Goal: Transaction & Acquisition: Book appointment/travel/reservation

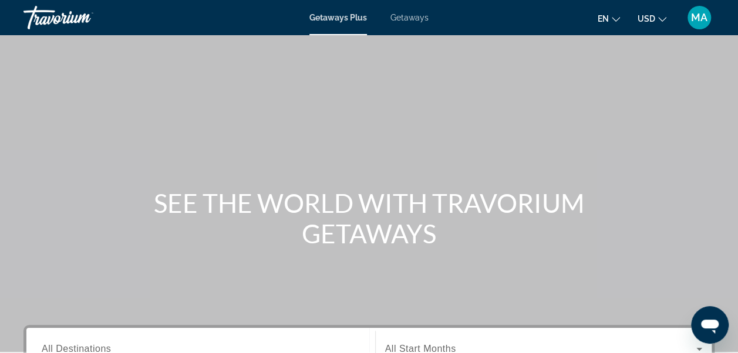
click at [412, 22] on span "Getaways" at bounding box center [409, 17] width 38 height 9
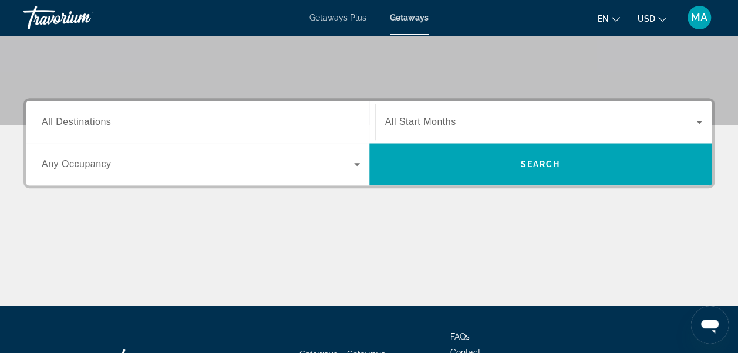
scroll to position [228, 0]
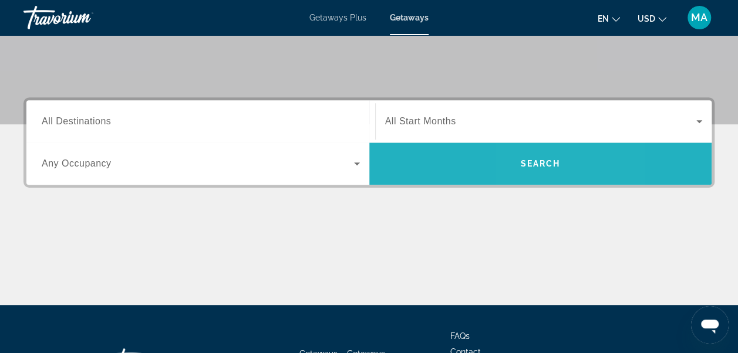
click at [529, 164] on span "Search" at bounding box center [540, 163] width 40 height 9
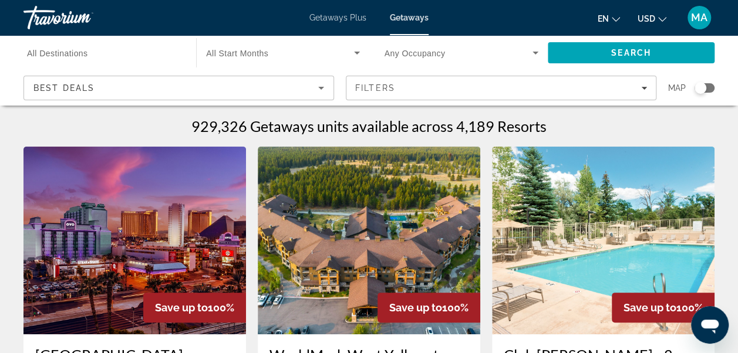
click at [702, 86] on div "Search widget" at bounding box center [700, 88] width 12 height 12
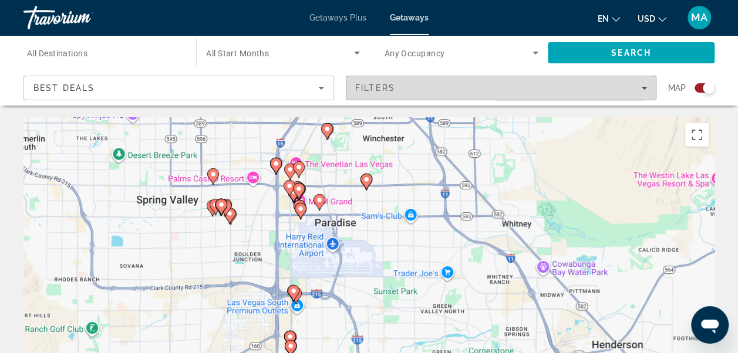
click at [640, 90] on div "Filters" at bounding box center [501, 87] width 292 height 9
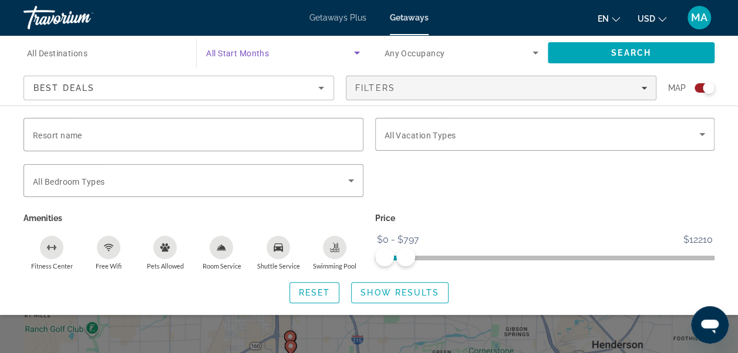
click at [360, 52] on icon "Search widget" at bounding box center [357, 53] width 14 height 14
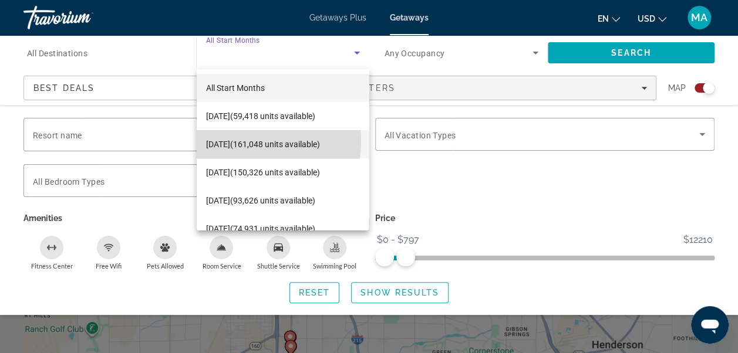
click at [243, 141] on span "[DATE] (161,048 units available)" at bounding box center [263, 144] width 114 height 14
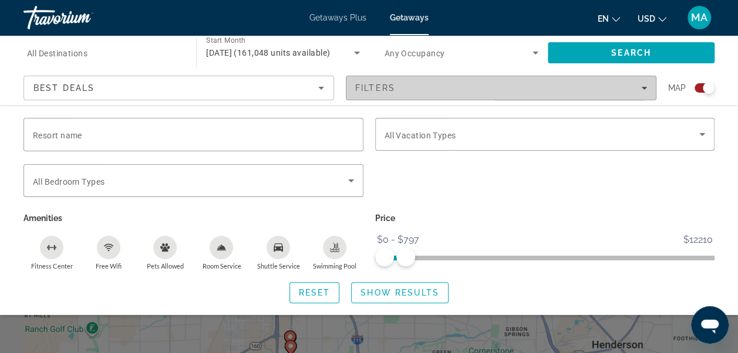
click at [651, 86] on span "Filters" at bounding box center [500, 88] width 309 height 28
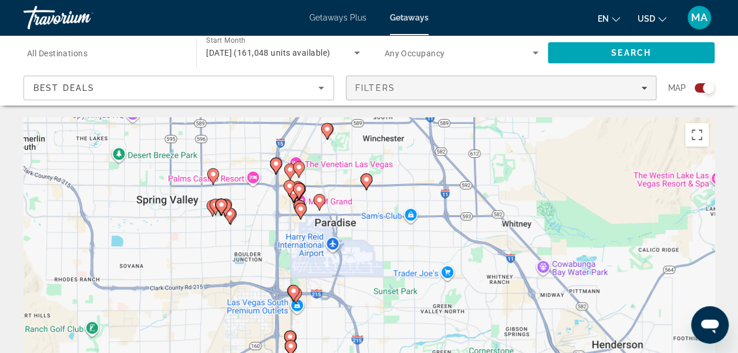
click at [645, 87] on icon "Filters" at bounding box center [644, 88] width 6 height 6
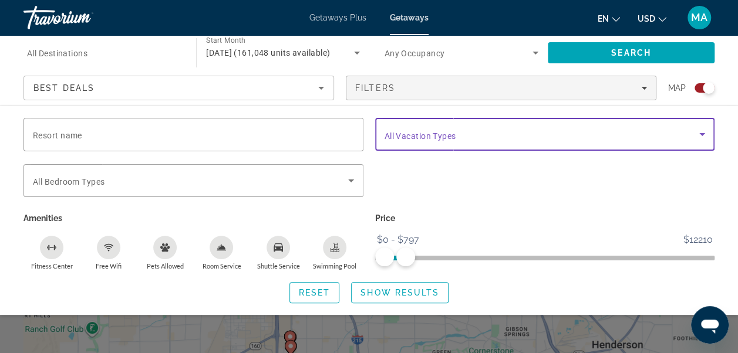
click at [698, 133] on icon "Search widget" at bounding box center [702, 134] width 14 height 14
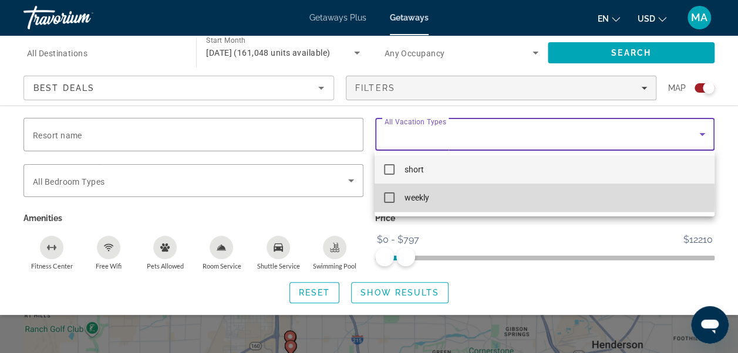
click at [392, 198] on mat-pseudo-checkbox at bounding box center [389, 197] width 11 height 11
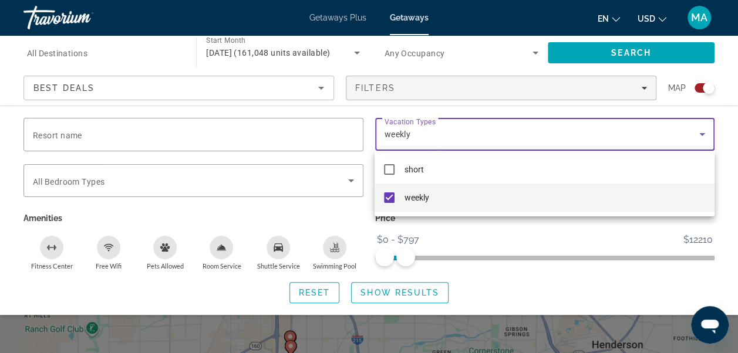
click at [732, 202] on div at bounding box center [369, 176] width 738 height 353
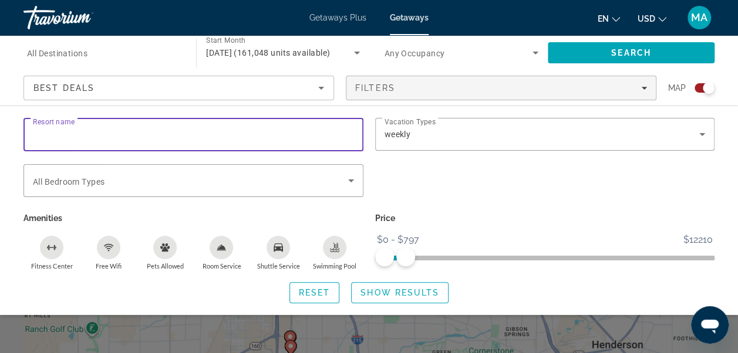
click at [162, 140] on input "Resort name" at bounding box center [193, 135] width 321 height 14
type input "**********"
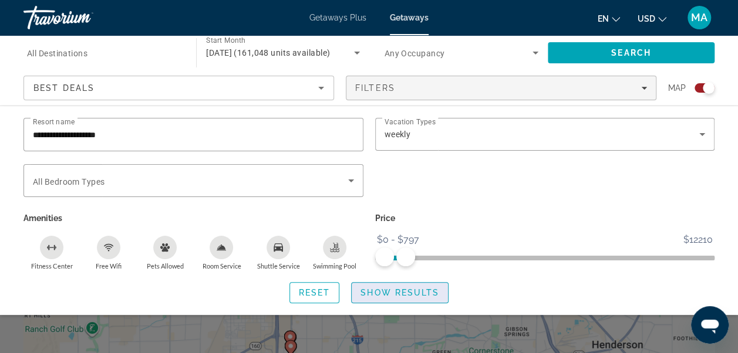
click at [383, 292] on span "Show Results" at bounding box center [399, 292] width 79 height 9
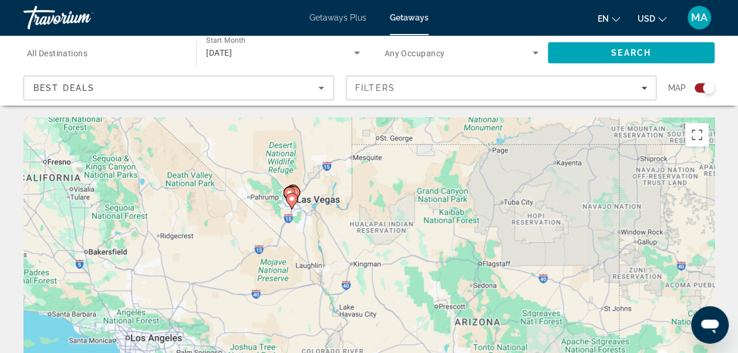
click at [314, 209] on div "To activate drag with keyboard, press Alt + Enter. Once in keyboard drag state,…" at bounding box center [368, 293] width 691 height 352
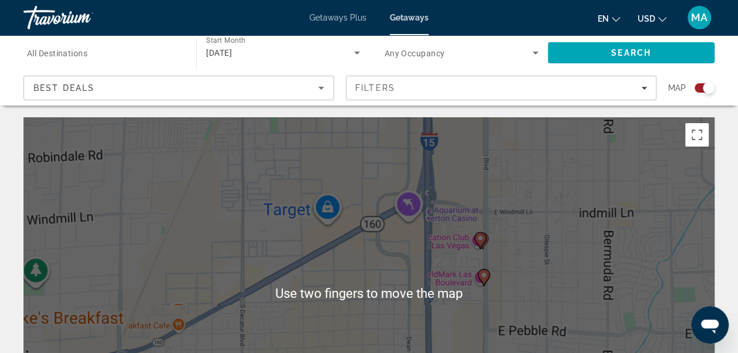
click at [228, 175] on div "To activate drag with keyboard, press Alt + Enter. Once in keyboard drag state,…" at bounding box center [368, 293] width 691 height 352
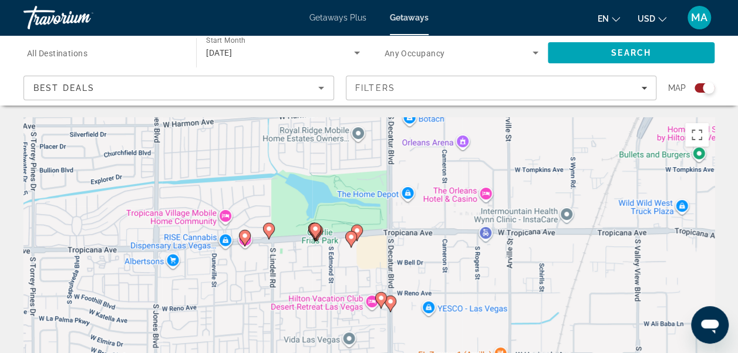
click at [482, 192] on div "To activate drag with keyboard, press Alt + Enter. Once in keyboard drag state,…" at bounding box center [368, 293] width 691 height 352
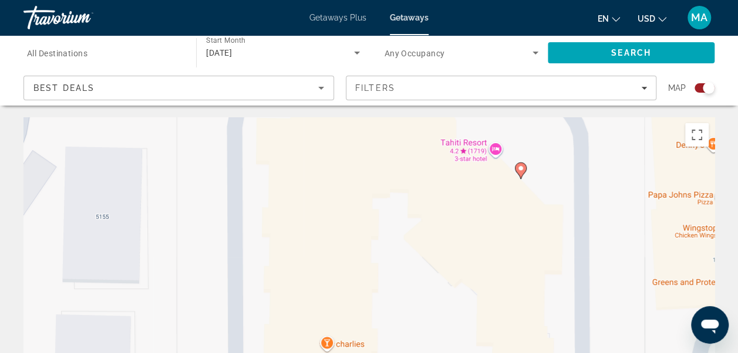
click at [490, 146] on div "To activate drag with keyboard, press Alt + Enter. Once in keyboard drag state,…" at bounding box center [368, 293] width 691 height 352
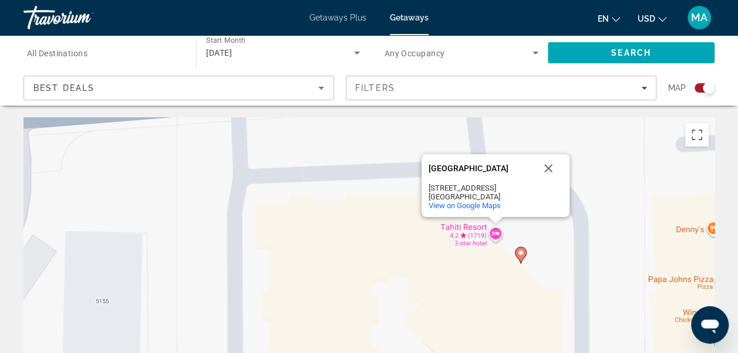
click at [455, 188] on div "[STREET_ADDRESS]" at bounding box center [481, 188] width 106 height 9
click at [477, 235] on div "To activate drag with keyboard, press Alt + Enter. Once in keyboard drag state,…" at bounding box center [368, 293] width 691 height 352
click at [441, 168] on div "[GEOGRAPHIC_DATA]" at bounding box center [481, 168] width 106 height 9
click at [461, 168] on div "[GEOGRAPHIC_DATA]" at bounding box center [481, 168] width 106 height 9
click at [547, 170] on button "Close" at bounding box center [548, 168] width 28 height 28
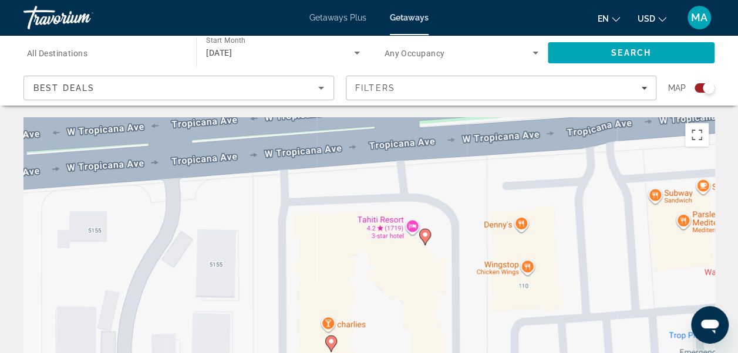
click at [418, 229] on div "To activate drag with keyboard, press Alt + Enter. Once in keyboard drag state,…" at bounding box center [368, 293] width 691 height 352
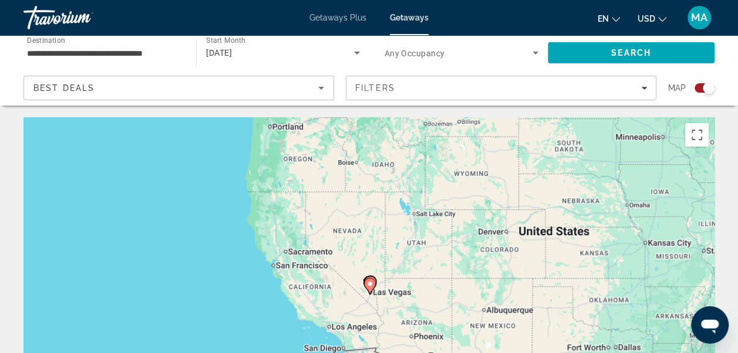
click at [368, 282] on image "Main content" at bounding box center [369, 283] width 7 height 7
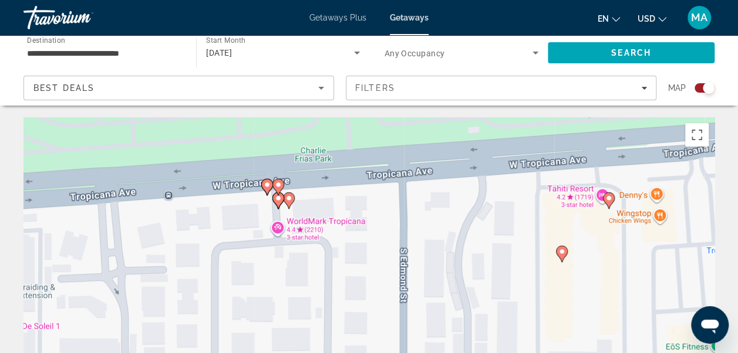
click at [608, 198] on div "To activate drag with keyboard, press Alt + Enter. Once in keyboard drag state,…" at bounding box center [368, 293] width 691 height 352
type input "**********"
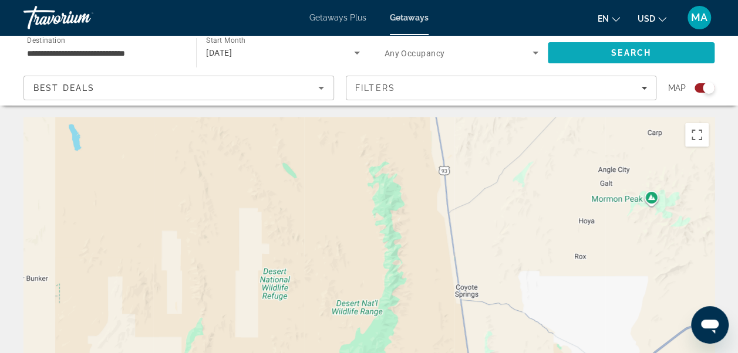
click at [600, 52] on span "Search" at bounding box center [630, 53] width 167 height 28
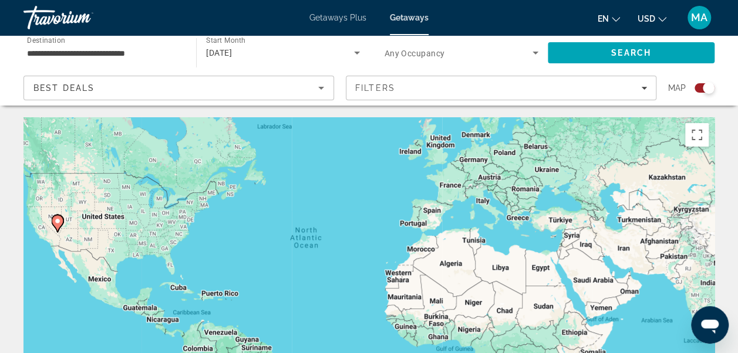
click at [705, 92] on div "Search widget" at bounding box center [708, 88] width 12 height 12
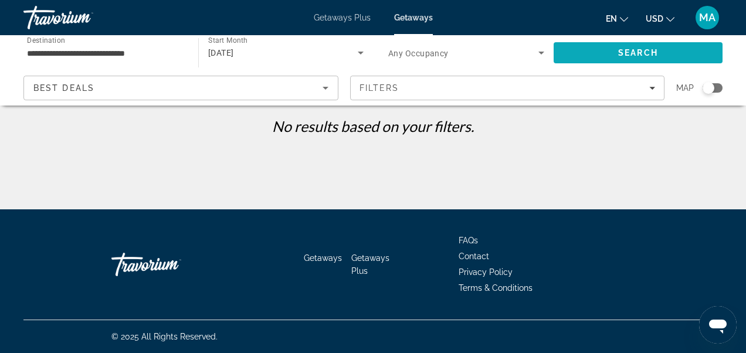
click at [655, 46] on span "Search" at bounding box center [638, 53] width 169 height 28
click at [234, 49] on span "[DATE]" at bounding box center [221, 52] width 26 height 9
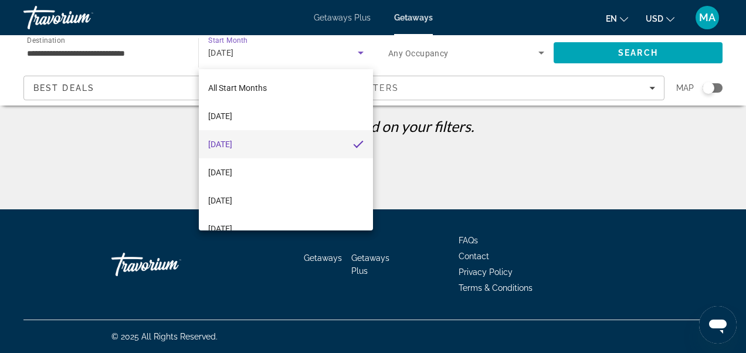
click at [232, 148] on span "[DATE]" at bounding box center [220, 144] width 24 height 14
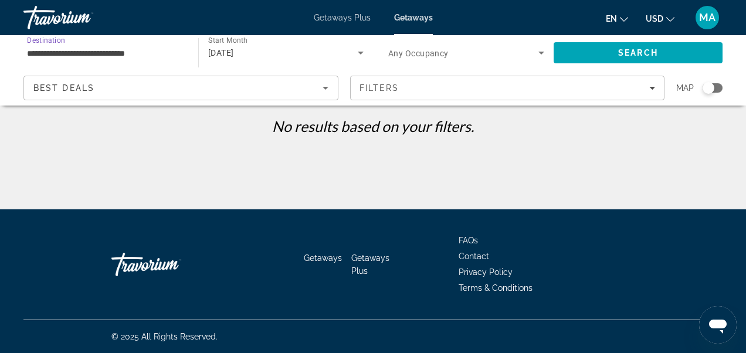
click at [57, 51] on input "**********" at bounding box center [105, 53] width 156 height 14
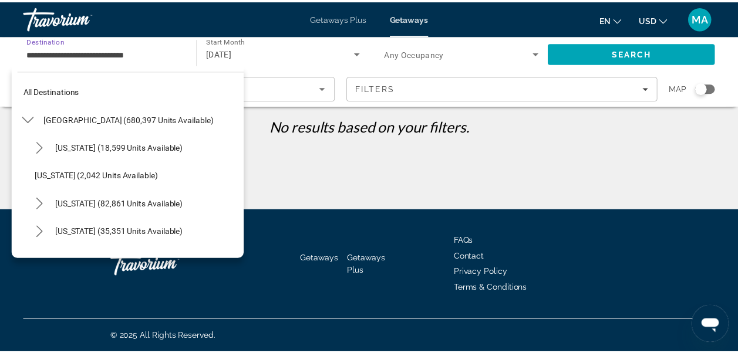
scroll to position [633, 0]
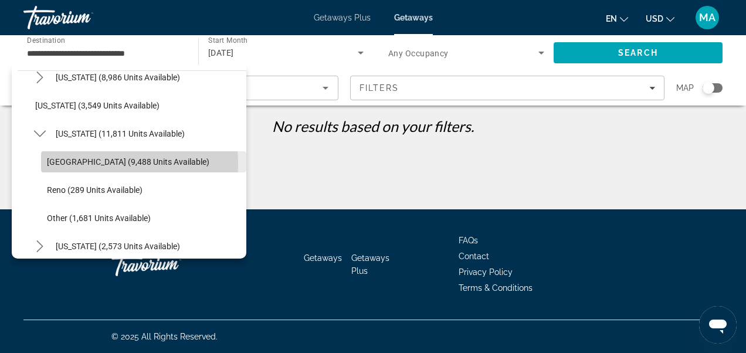
click at [84, 164] on span "[GEOGRAPHIC_DATA] (9,488 units available)" at bounding box center [128, 161] width 163 height 9
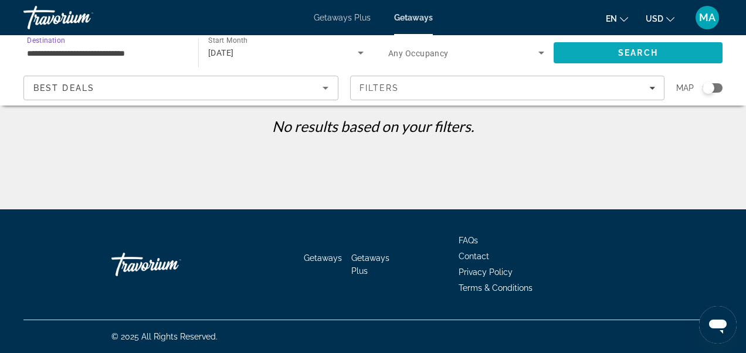
click at [607, 54] on span "Search" at bounding box center [638, 53] width 169 height 28
click at [546, 47] on icon "Search widget" at bounding box center [542, 53] width 14 height 14
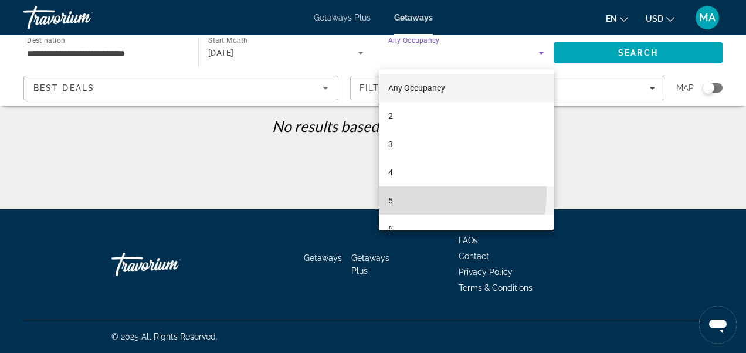
click at [408, 192] on mat-option "5" at bounding box center [466, 201] width 175 height 28
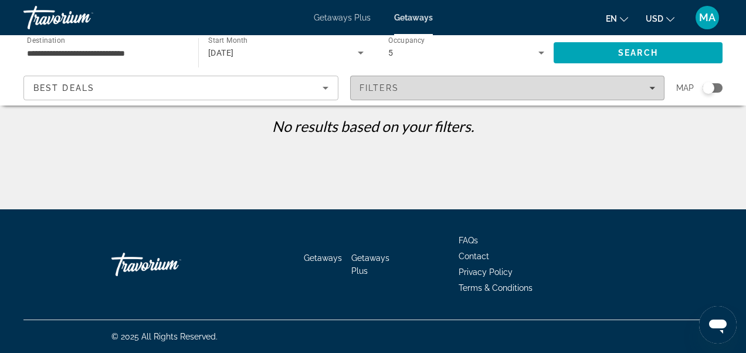
click at [648, 77] on span "Filters" at bounding box center [508, 88] width 314 height 28
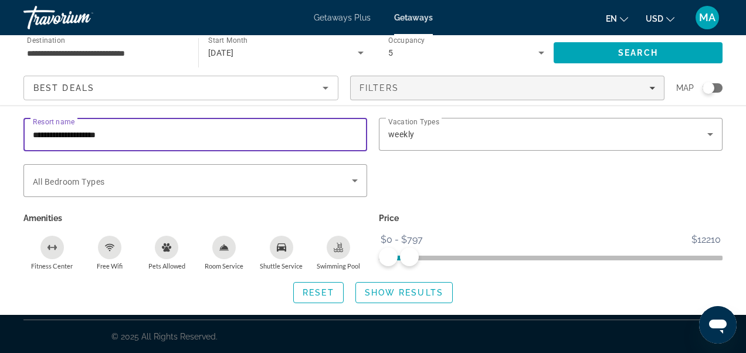
click at [222, 141] on input "**********" at bounding box center [195, 135] width 325 height 14
type input "*"
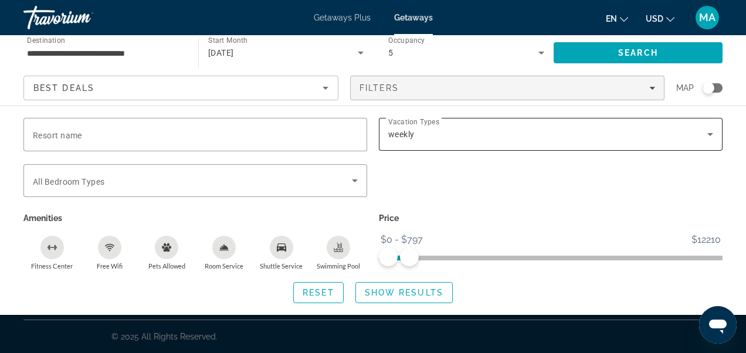
click at [486, 146] on div "weekly" at bounding box center [550, 134] width 325 height 33
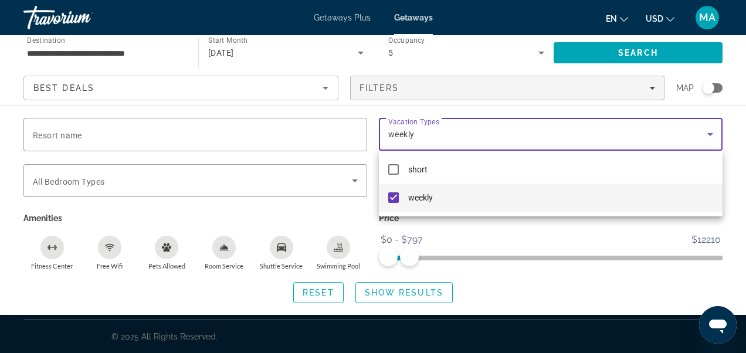
click at [324, 84] on div at bounding box center [373, 176] width 746 height 353
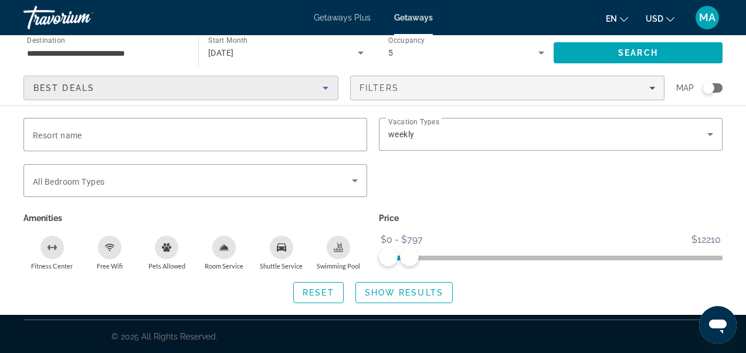
click at [321, 90] on icon "Sort by" at bounding box center [326, 88] width 14 height 14
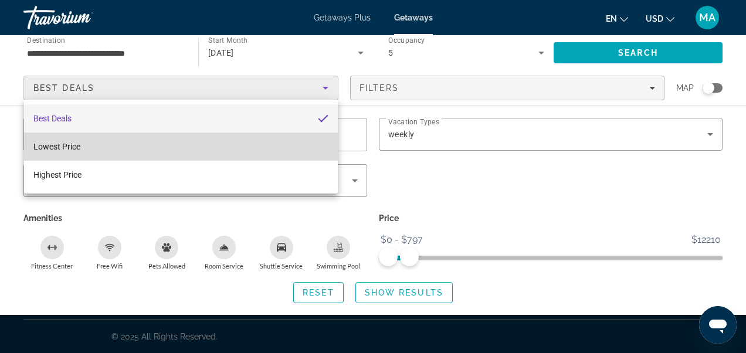
click at [223, 143] on mat-option "Lowest Price" at bounding box center [181, 147] width 314 height 28
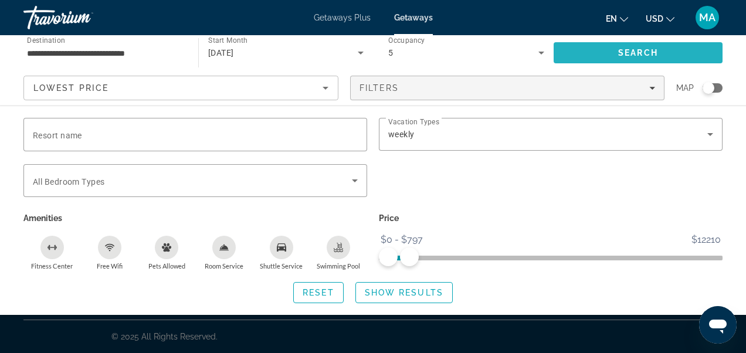
click at [633, 52] on span "Search" at bounding box center [638, 52] width 40 height 9
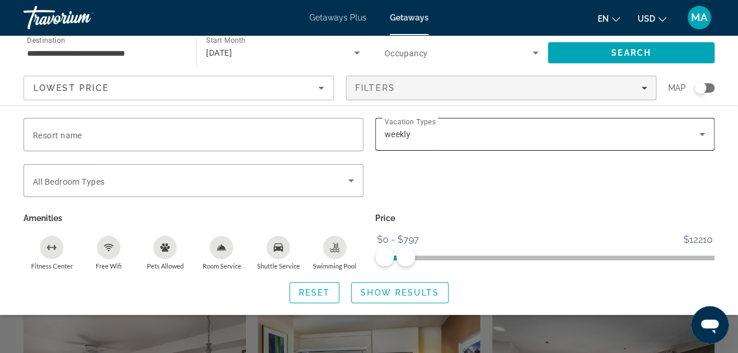
scroll to position [296, 0]
click at [590, 317] on div "Search widget" at bounding box center [369, 264] width 738 height 177
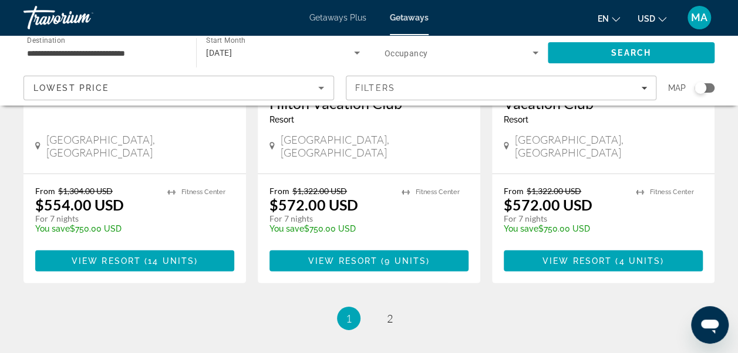
scroll to position [1634, 0]
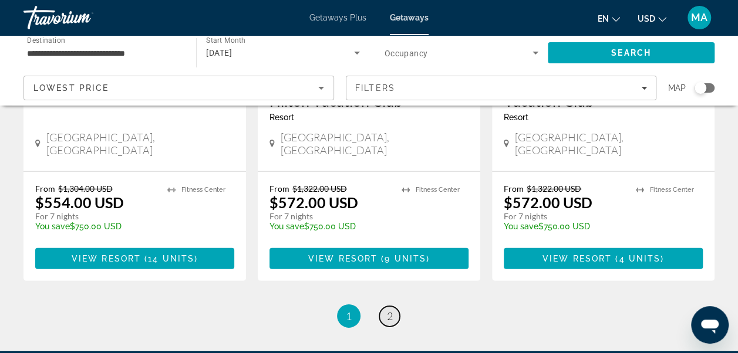
click at [387, 310] on span "2" at bounding box center [390, 316] width 6 height 13
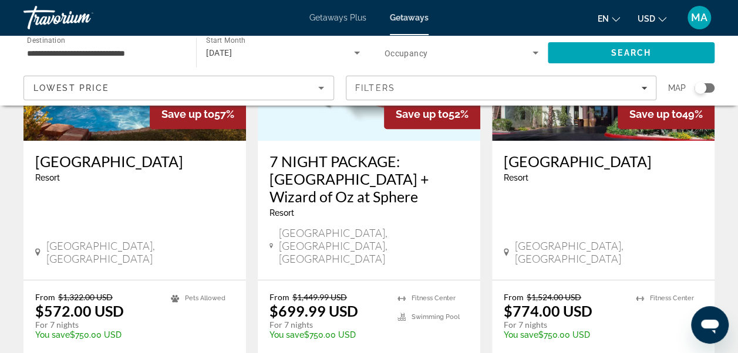
scroll to position [185, 0]
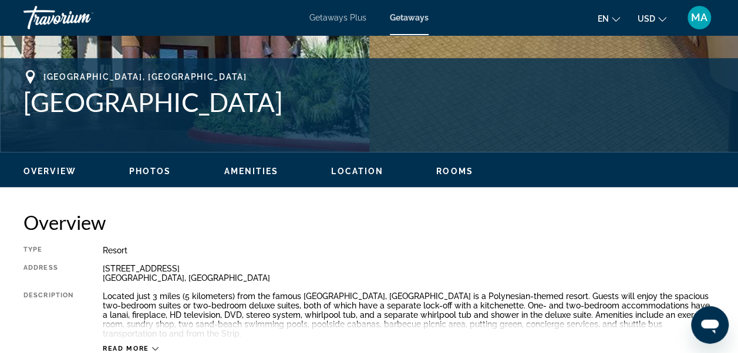
scroll to position [452, 0]
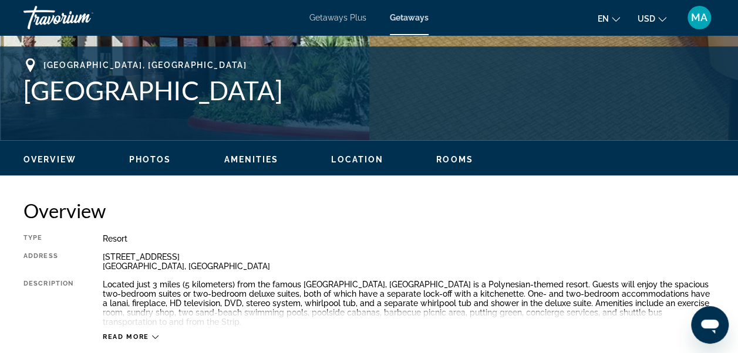
click at [149, 156] on span "Photos" at bounding box center [150, 159] width 42 height 9
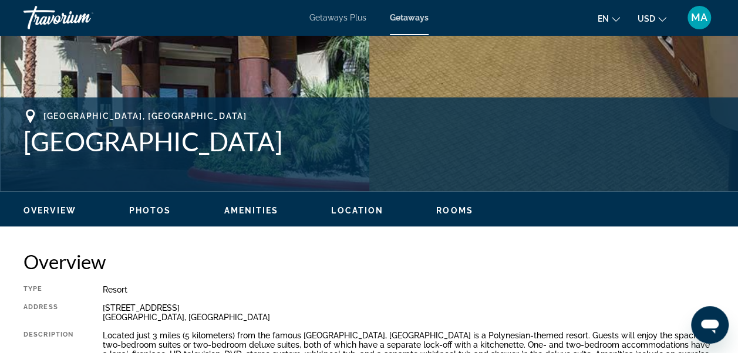
scroll to position [421, 0]
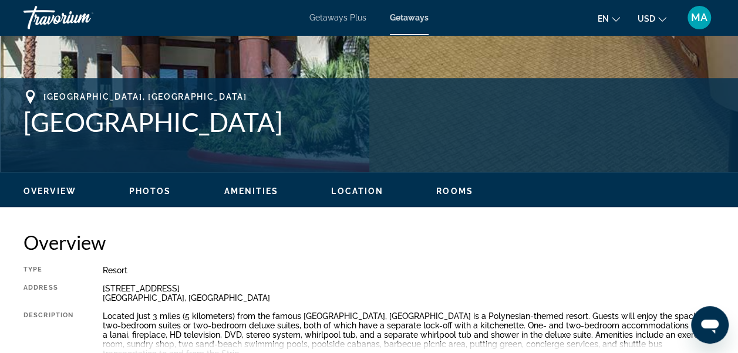
click at [440, 190] on span "Rooms" at bounding box center [454, 191] width 37 height 9
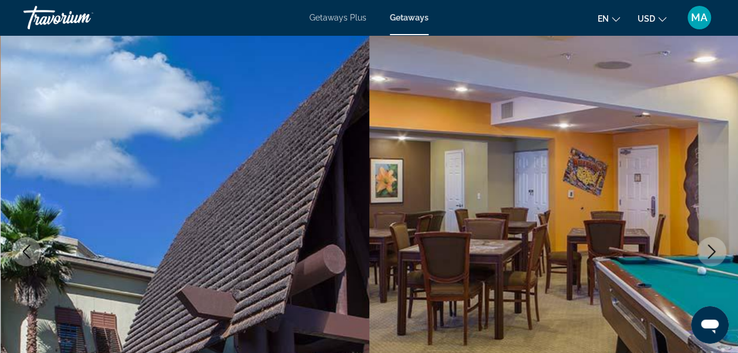
scroll to position [47, 0]
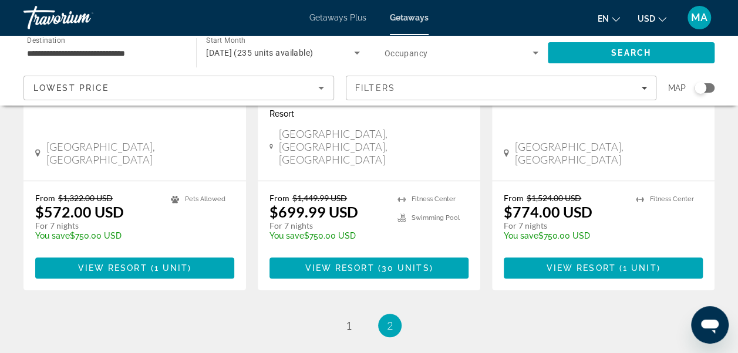
scroll to position [294, 0]
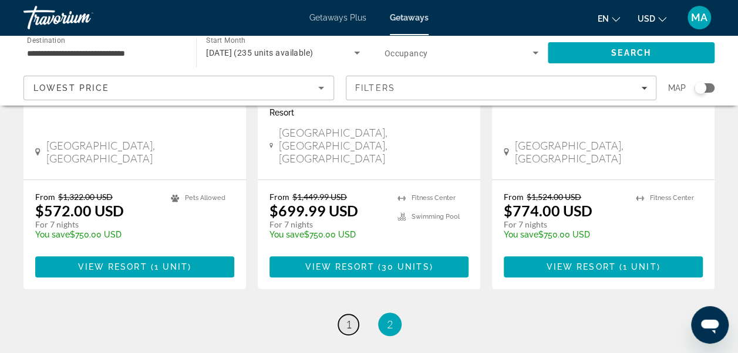
click at [347, 318] on span "1" at bounding box center [349, 324] width 6 height 13
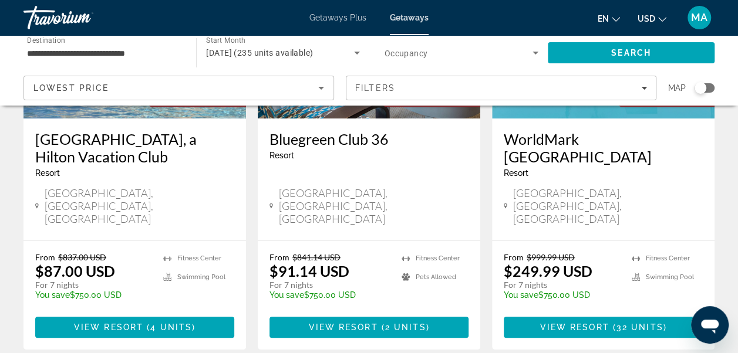
scroll to position [217, 0]
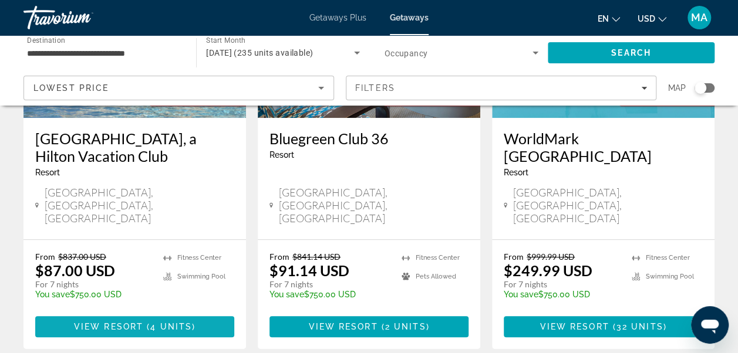
click at [143, 322] on span "View Resort" at bounding box center [108, 326] width 69 height 9
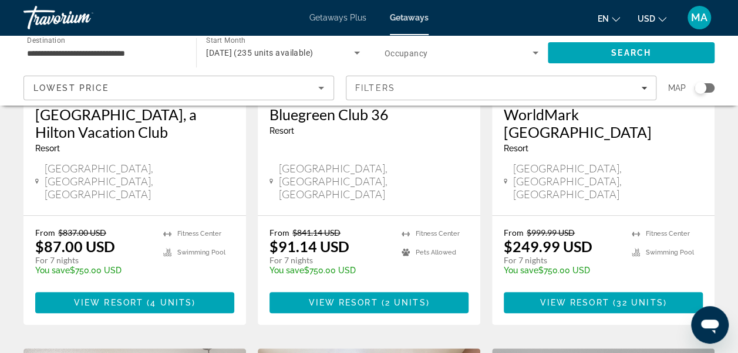
scroll to position [241, 0]
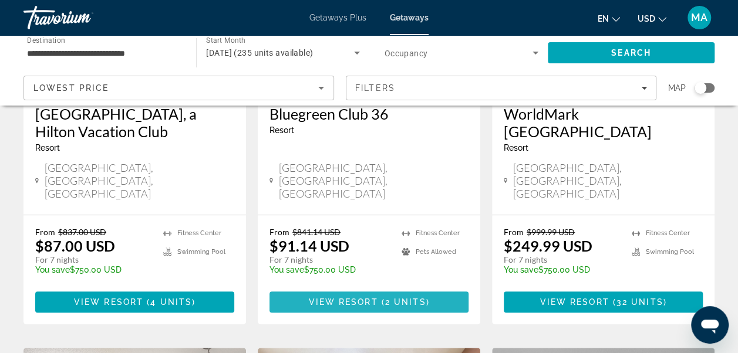
click at [359, 297] on span "View Resort" at bounding box center [342, 301] width 69 height 9
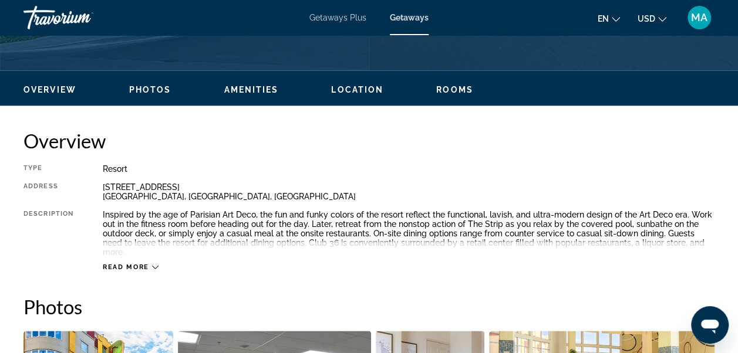
scroll to position [532, 0]
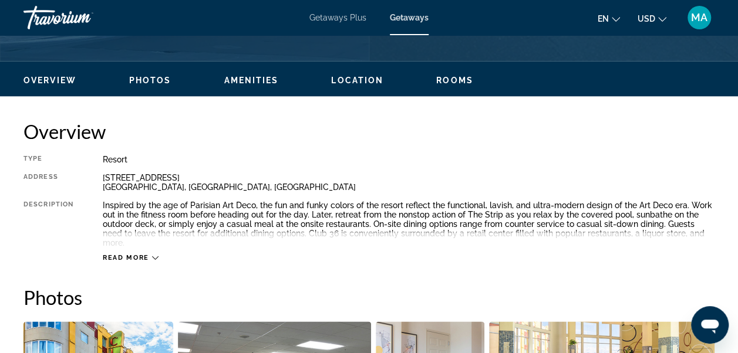
click at [447, 79] on span "Rooms" at bounding box center [454, 80] width 37 height 9
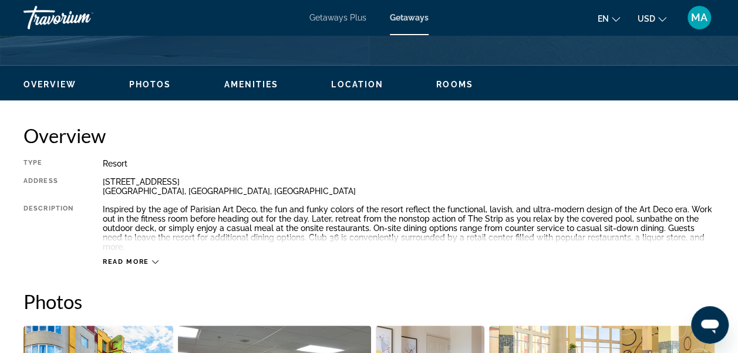
scroll to position [524, 0]
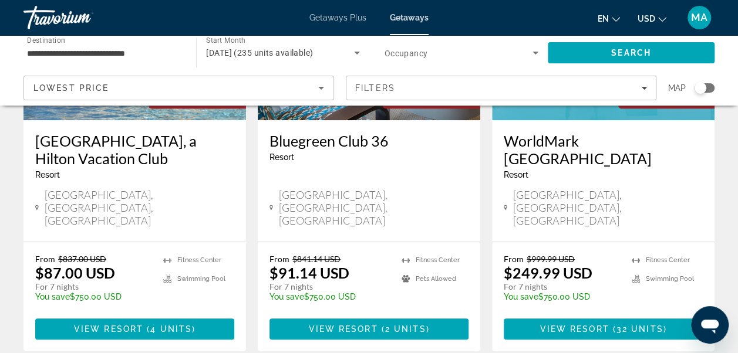
scroll to position [256, 0]
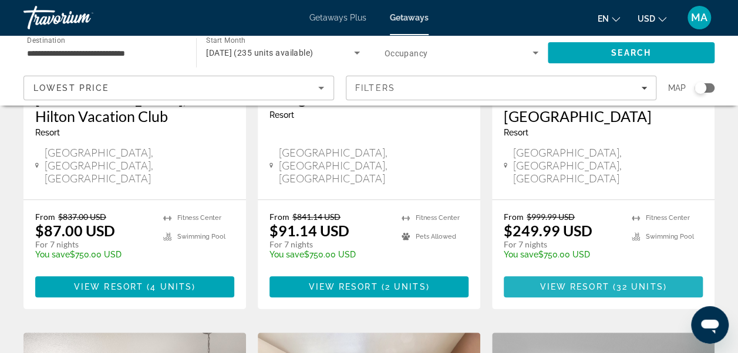
click at [583, 282] on span "View Resort" at bounding box center [573, 286] width 69 height 9
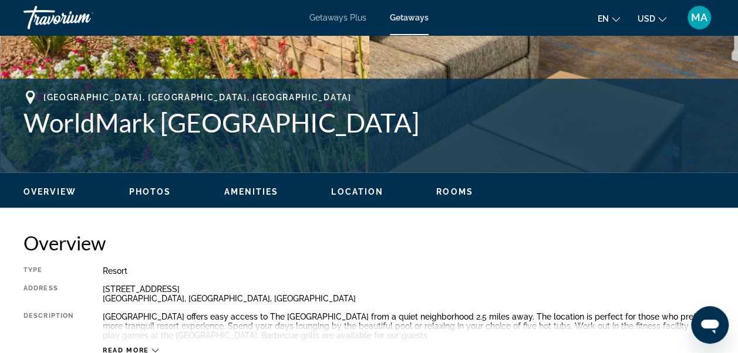
scroll to position [425, 0]
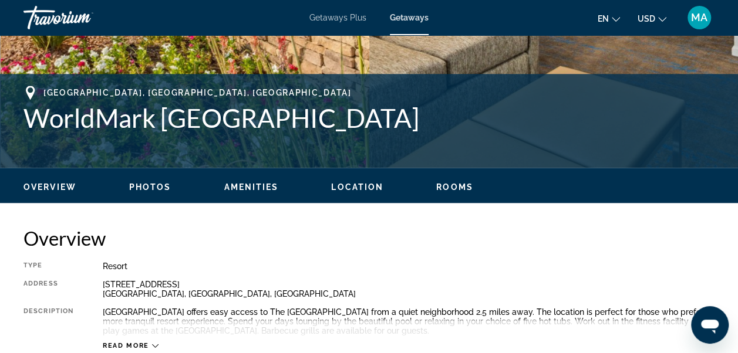
click at [444, 181] on ul "Overview Photos Amenities Location Rooms Search" at bounding box center [368, 186] width 691 height 13
click at [448, 191] on span "Rooms" at bounding box center [454, 186] width 37 height 9
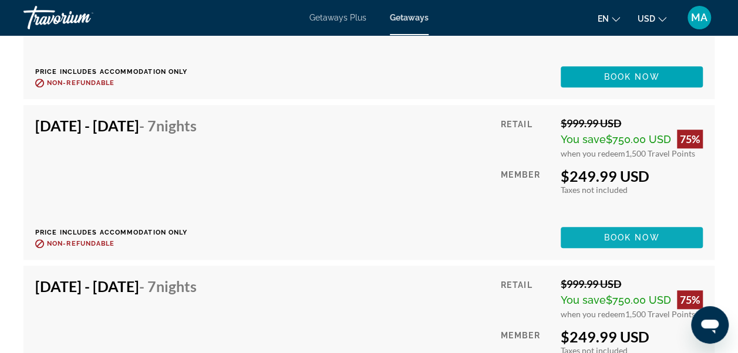
scroll to position [2597, 0]
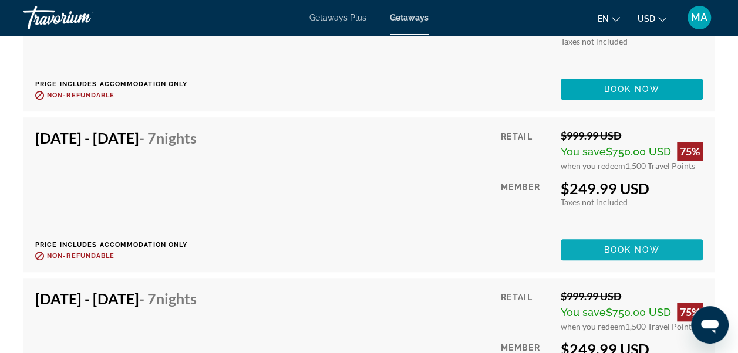
click at [627, 246] on span "Book now" at bounding box center [632, 249] width 56 height 9
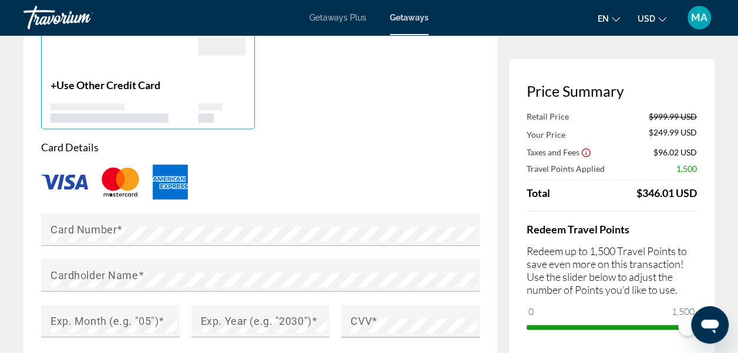
scroll to position [932, 0]
click at [190, 214] on div "Card Number" at bounding box center [263, 230] width 427 height 33
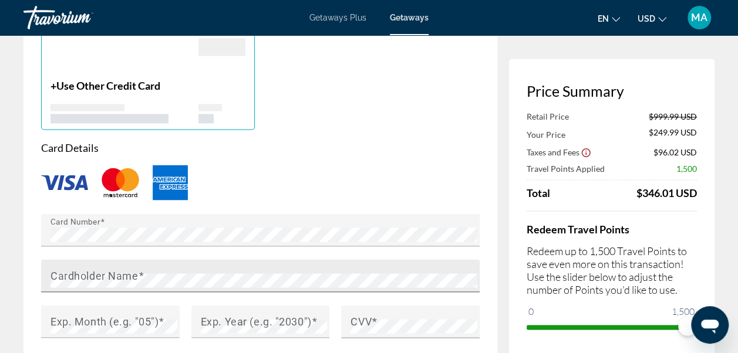
click at [151, 259] on div "Cardholder Name" at bounding box center [263, 275] width 427 height 33
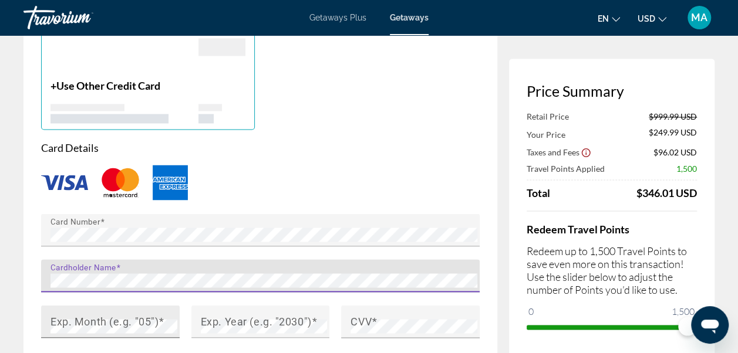
scroll to position [995, 0]
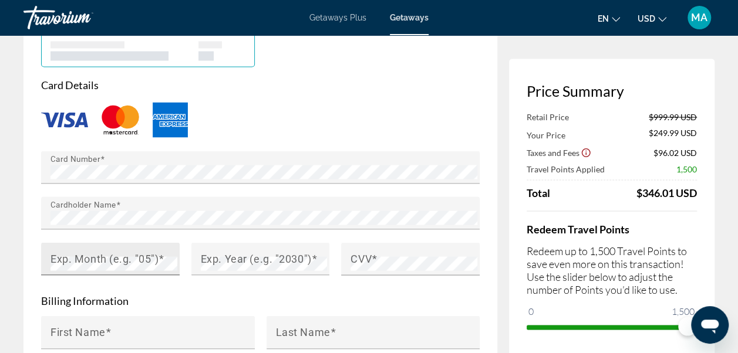
click at [60, 252] on mat-label "Exp. Month (e.g. "05")" at bounding box center [104, 258] width 108 height 12
click at [265, 252] on mat-label "Exp. Year (e.g. "2030")" at bounding box center [256, 258] width 111 height 12
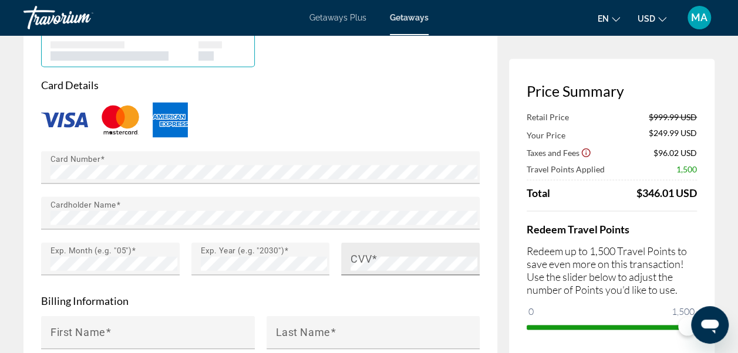
click at [366, 252] on mat-label "CVV" at bounding box center [360, 258] width 21 height 12
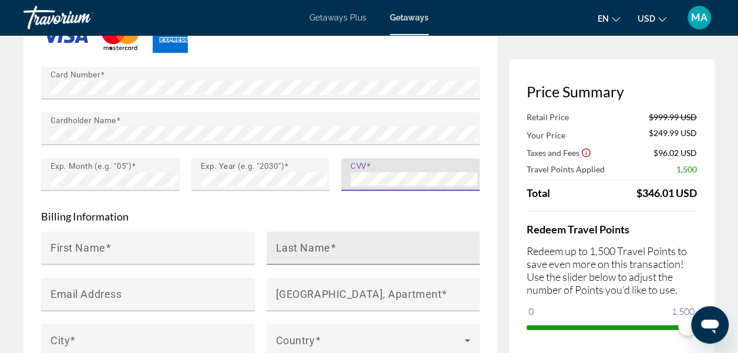
scroll to position [1081, 0]
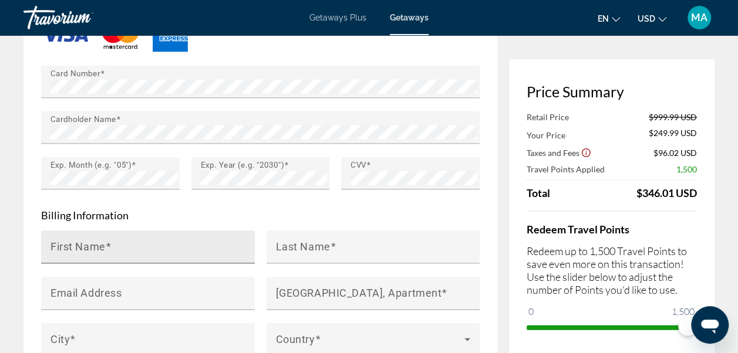
click at [64, 240] on mat-label "First Name" at bounding box center [77, 246] width 55 height 12
click at [64, 245] on input "First Name" at bounding box center [151, 252] width 202 height 14
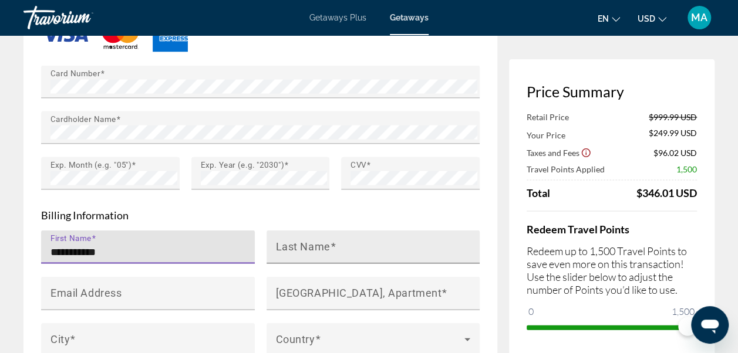
type input "**********"
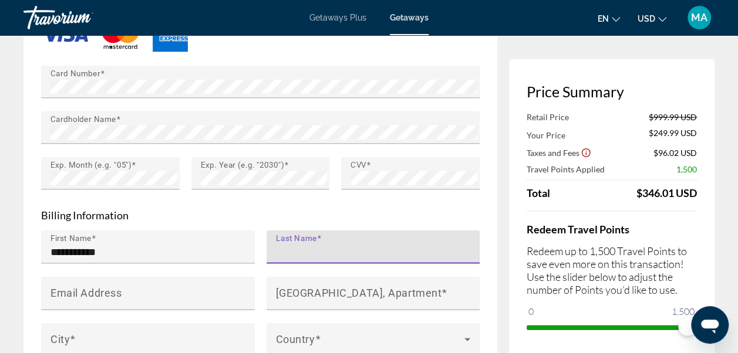
click at [309, 245] on input "Last Name" at bounding box center [377, 252] width 202 height 14
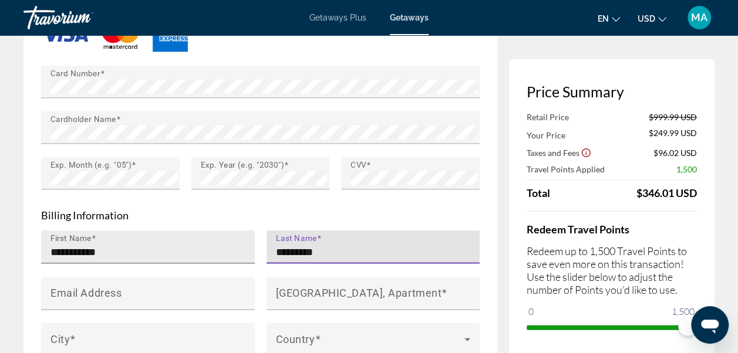
type input "*********"
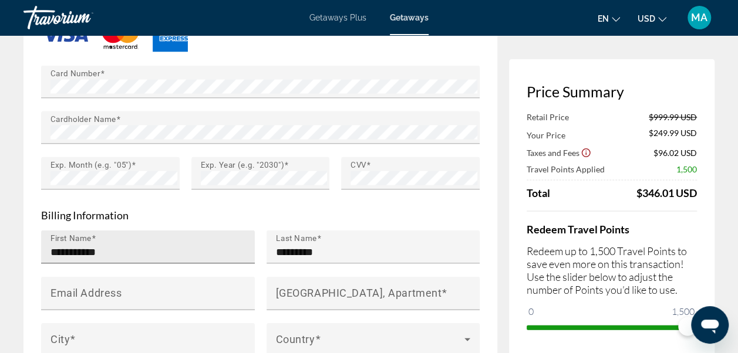
click at [233, 230] on div "**********" at bounding box center [151, 246] width 202 height 33
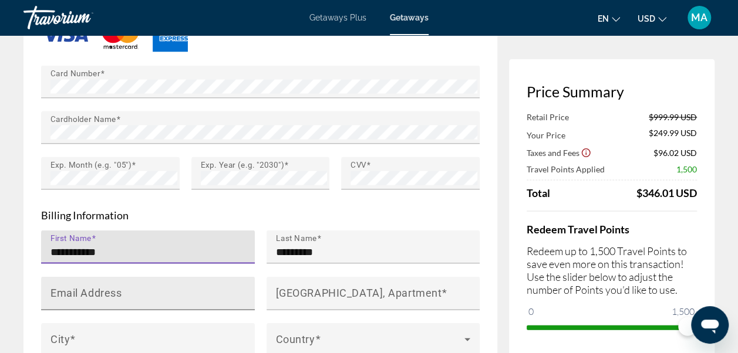
click at [188, 291] on input "Email Address" at bounding box center [151, 298] width 202 height 14
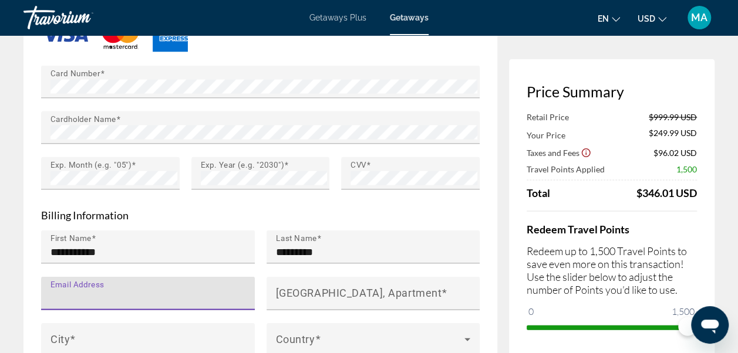
type input "**********"
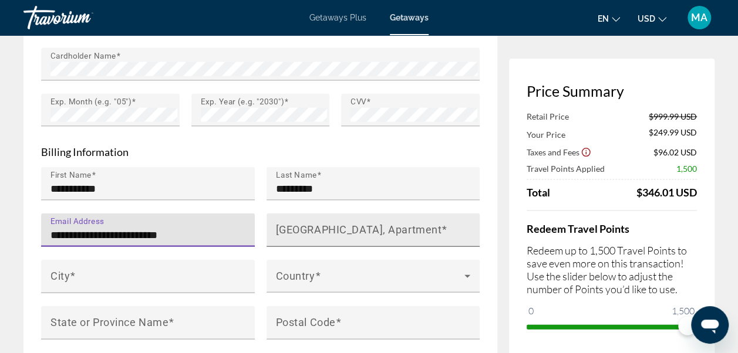
scroll to position [1158, 0]
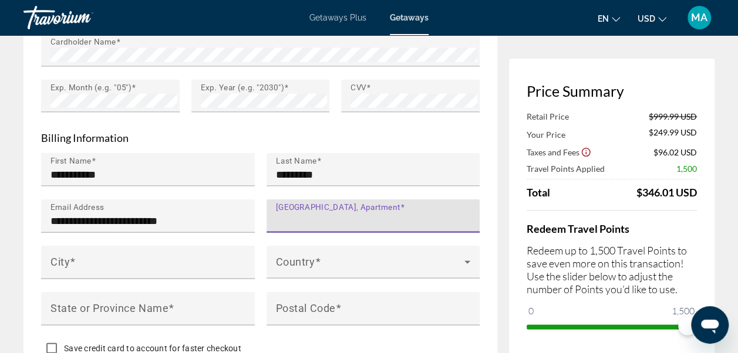
click at [331, 214] on input "[GEOGRAPHIC_DATA], Apartment" at bounding box center [377, 221] width 202 height 14
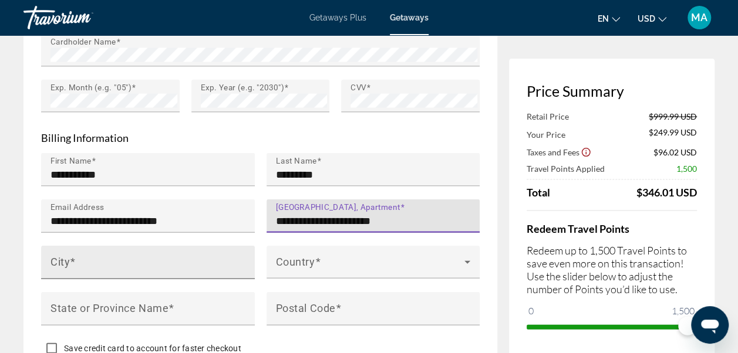
type input "**********"
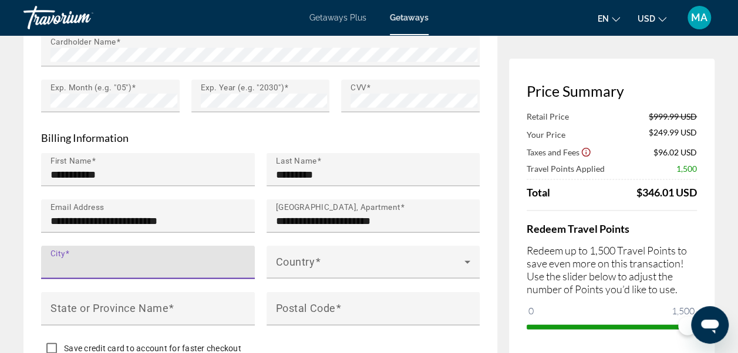
click at [180, 261] on input "City" at bounding box center [151, 268] width 202 height 14
type input "*********"
type input "**"
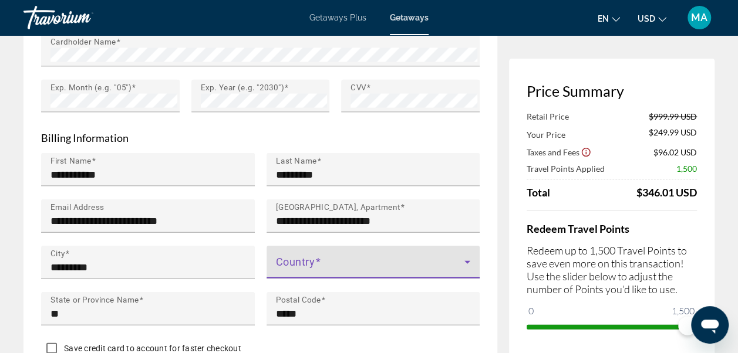
click at [468, 255] on icon "Main content" at bounding box center [467, 262] width 14 height 14
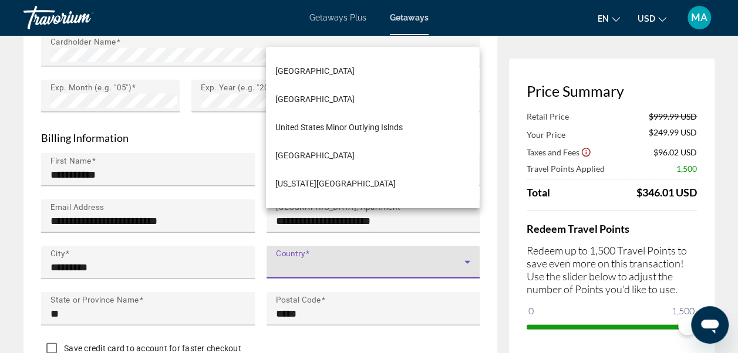
scroll to position [6732, 0]
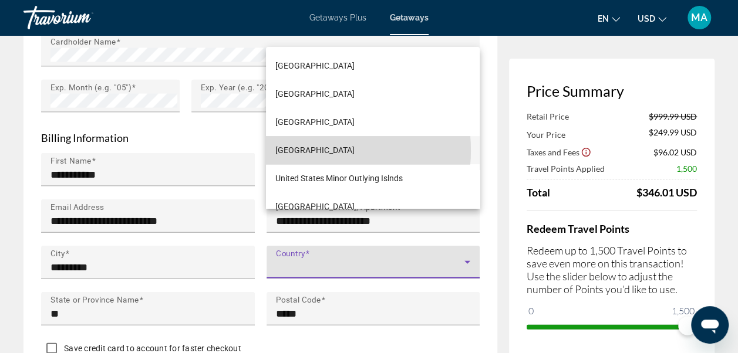
click at [306, 150] on span "[GEOGRAPHIC_DATA]" at bounding box center [314, 150] width 79 height 14
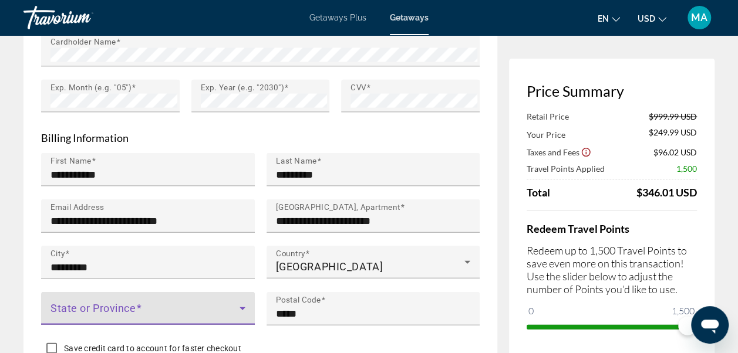
click at [238, 302] on icon "Main content" at bounding box center [242, 309] width 14 height 14
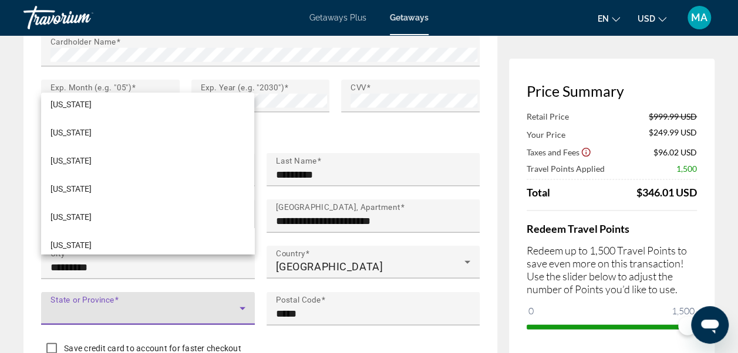
scroll to position [908, 0]
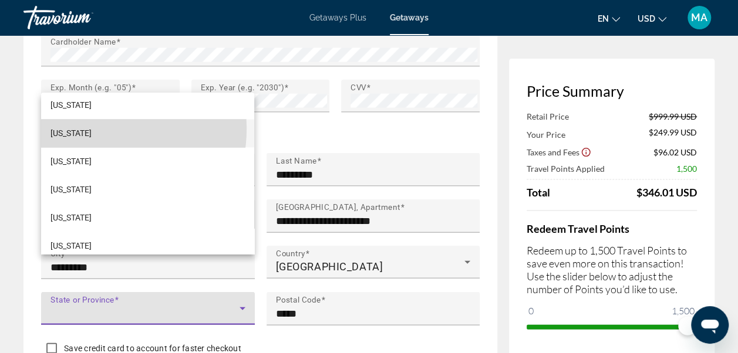
click at [92, 129] on span "[US_STATE]" at bounding box center [70, 133] width 41 height 14
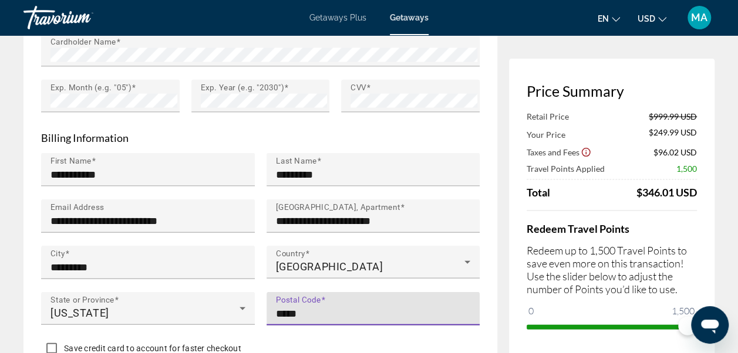
click at [322, 307] on input "*****" at bounding box center [377, 314] width 202 height 14
type input "*"
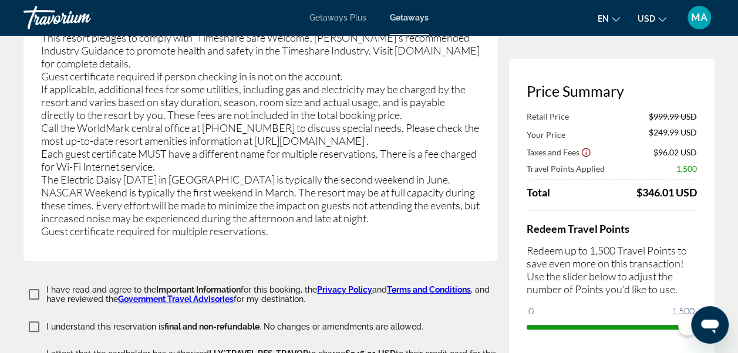
scroll to position [2183, 0]
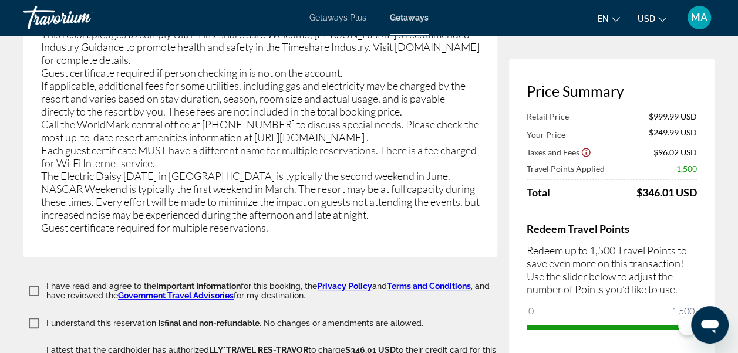
type input "*****"
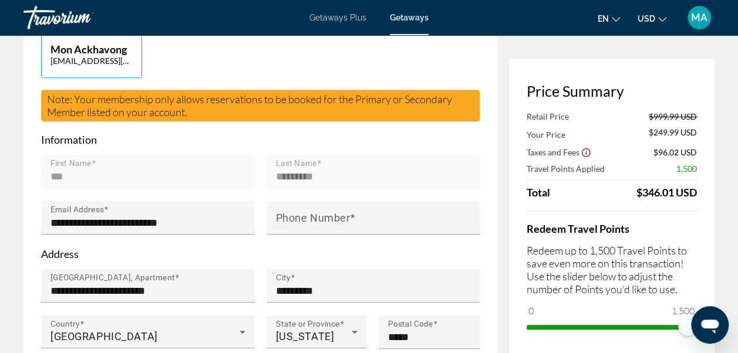
scroll to position [368, 0]
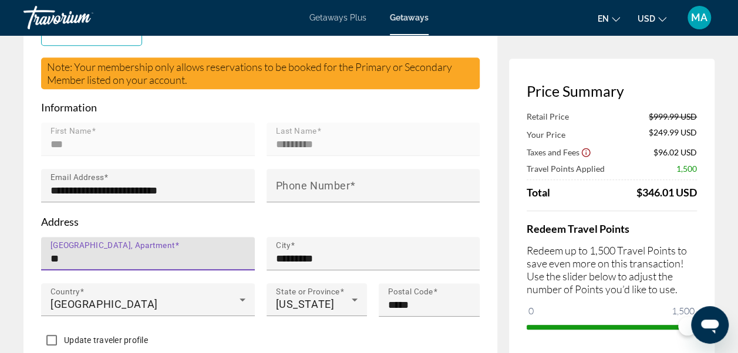
type input "*"
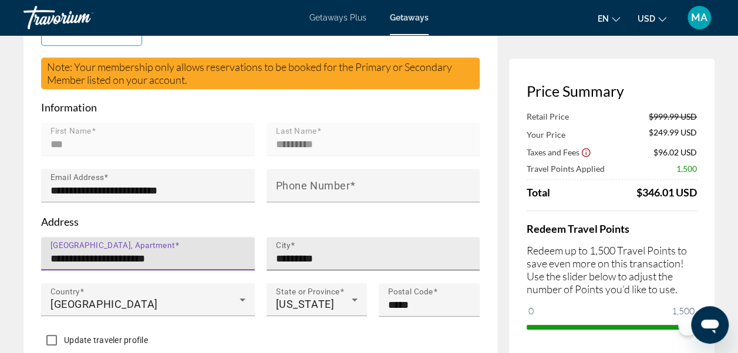
type input "**********"
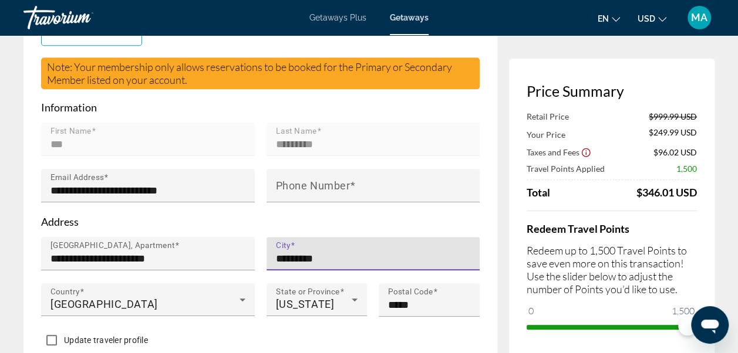
click at [340, 252] on input "*********" at bounding box center [377, 259] width 202 height 14
type input "*"
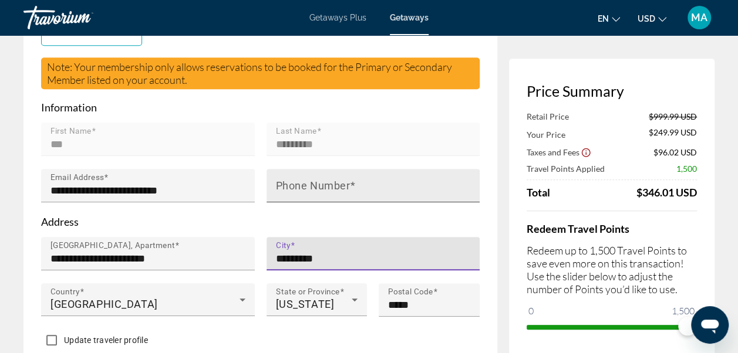
type input "*********"
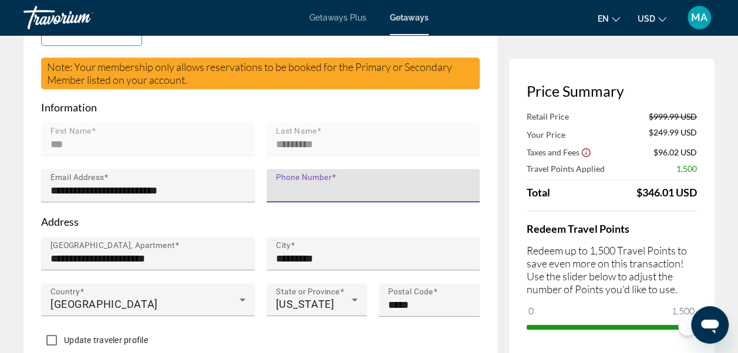
click at [376, 184] on input "Phone Number" at bounding box center [377, 191] width 202 height 14
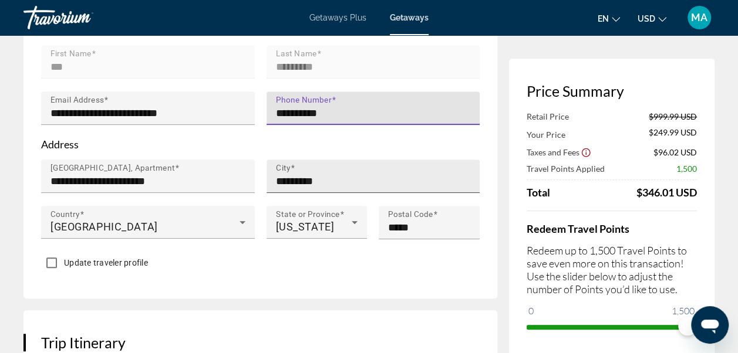
scroll to position [447, 0]
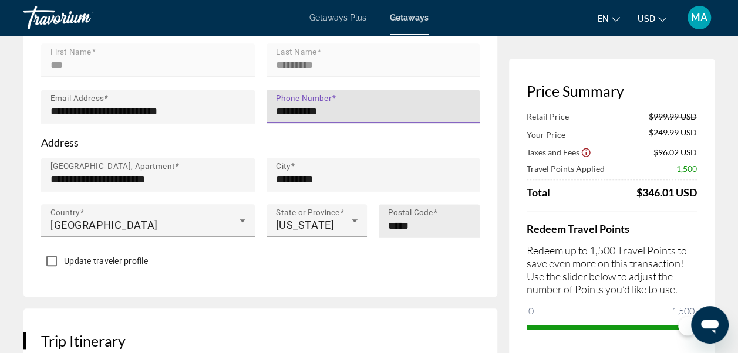
type input "**********"
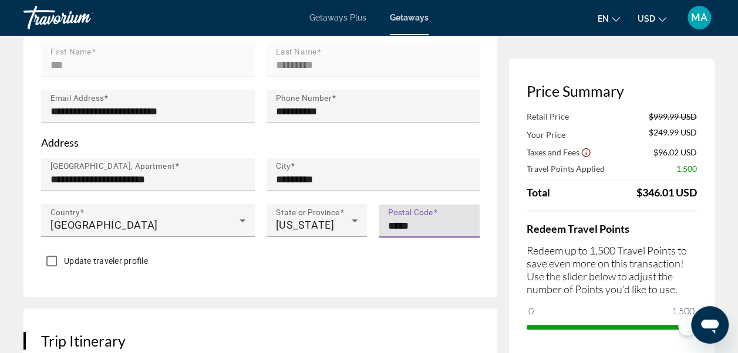
click at [428, 219] on input "*****" at bounding box center [432, 226] width 89 height 14
type input "*"
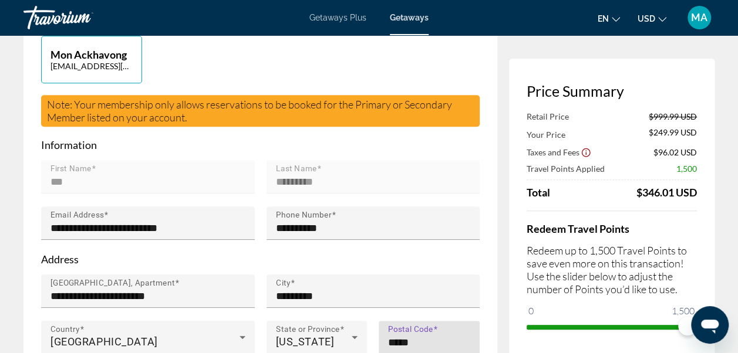
scroll to position [324, 0]
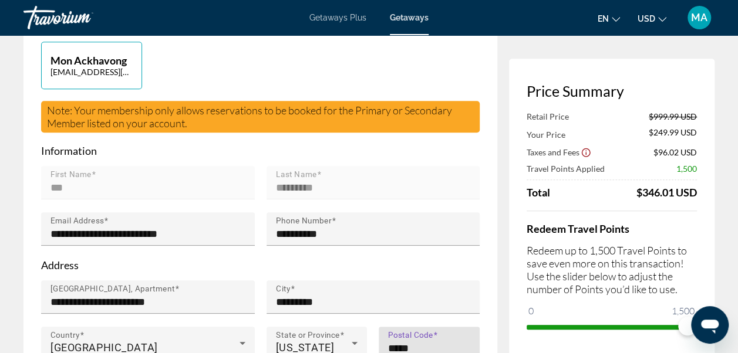
type input "*****"
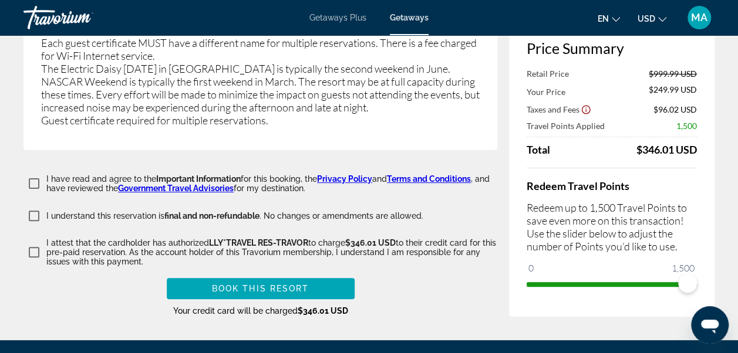
scroll to position [2290, 0]
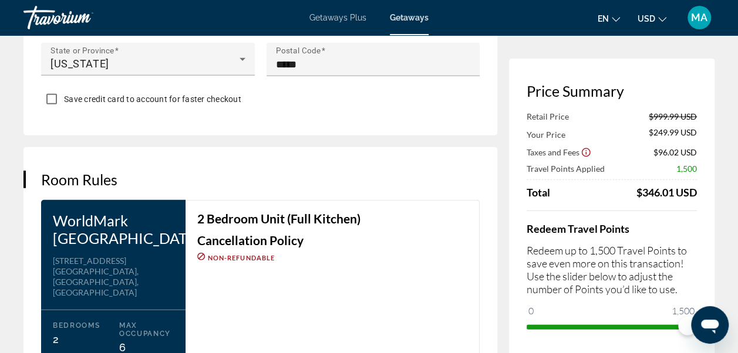
click at [413, 241] on div "2 Bedroom Unit (Full Kitchen) Cancellation Policy Non-refundable" at bounding box center [332, 309] width 294 height 219
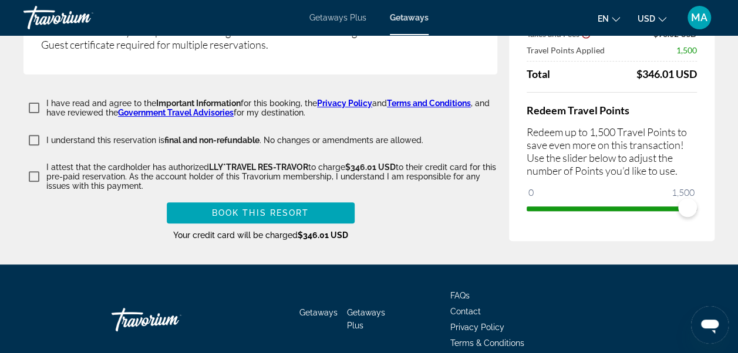
scroll to position [2374, 0]
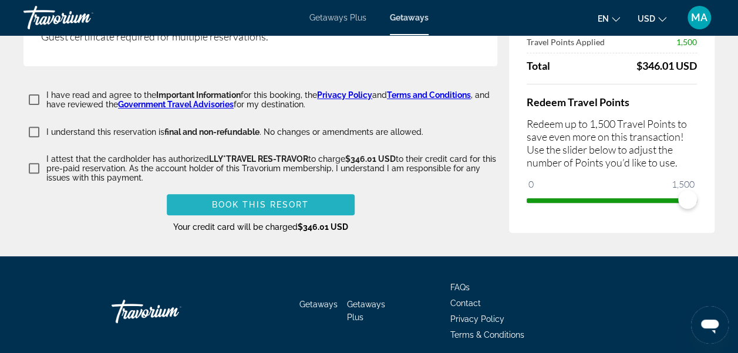
click at [246, 200] on span "Book this Resort" at bounding box center [260, 204] width 97 height 9
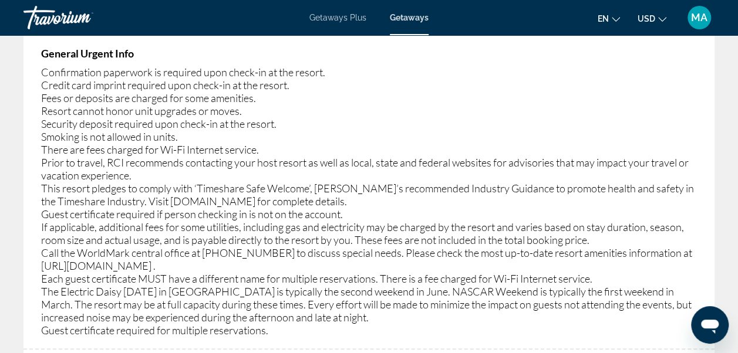
scroll to position [673, 0]
